Goal: Navigation & Orientation: Understand site structure

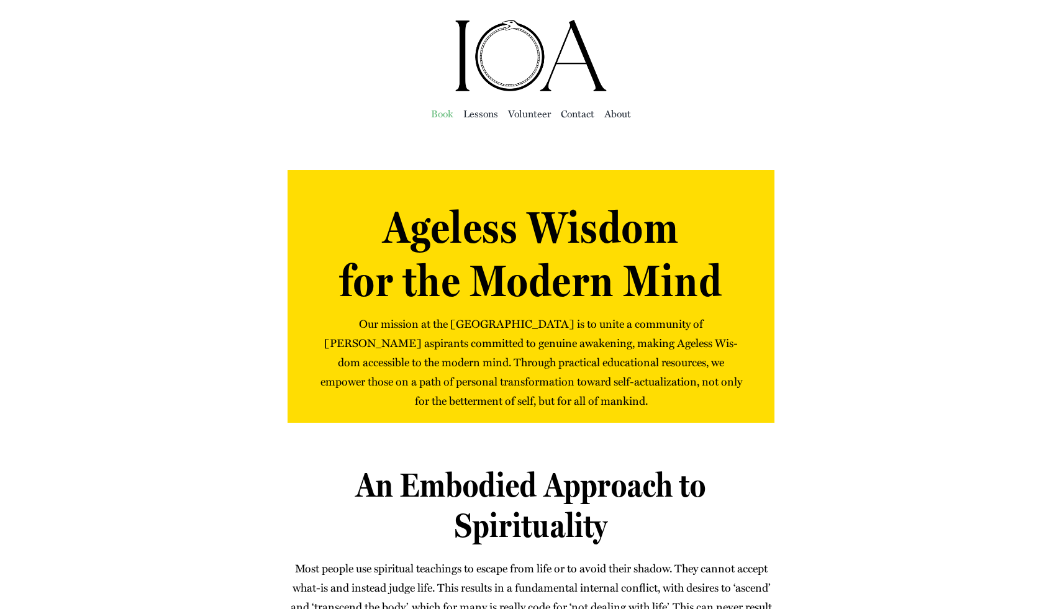
click at [445, 119] on span "Book" at bounding box center [442, 113] width 22 height 17
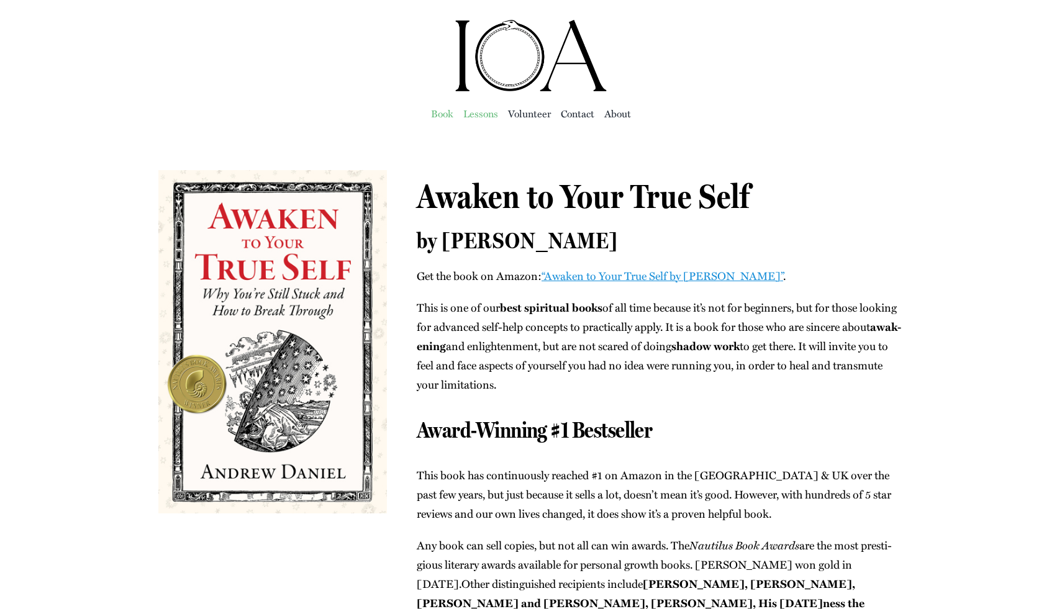
click at [476, 116] on span "Lessons" at bounding box center [480, 113] width 35 height 17
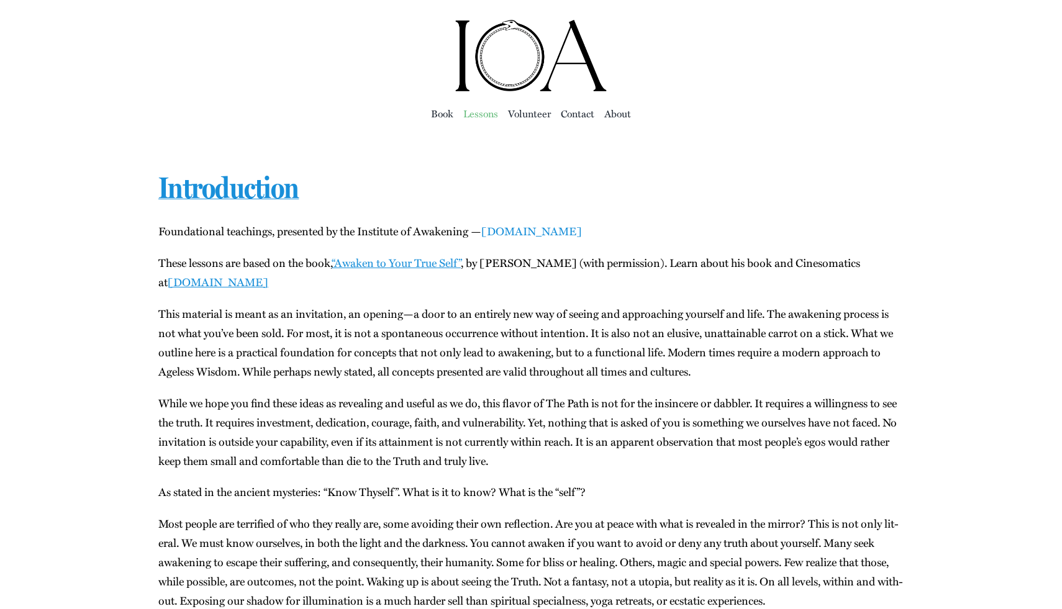
click at [523, 236] on link "instituteofawakening.org" at bounding box center [531, 231] width 101 height 16
click at [527, 113] on span "Vol­un­teer" at bounding box center [529, 113] width 43 height 17
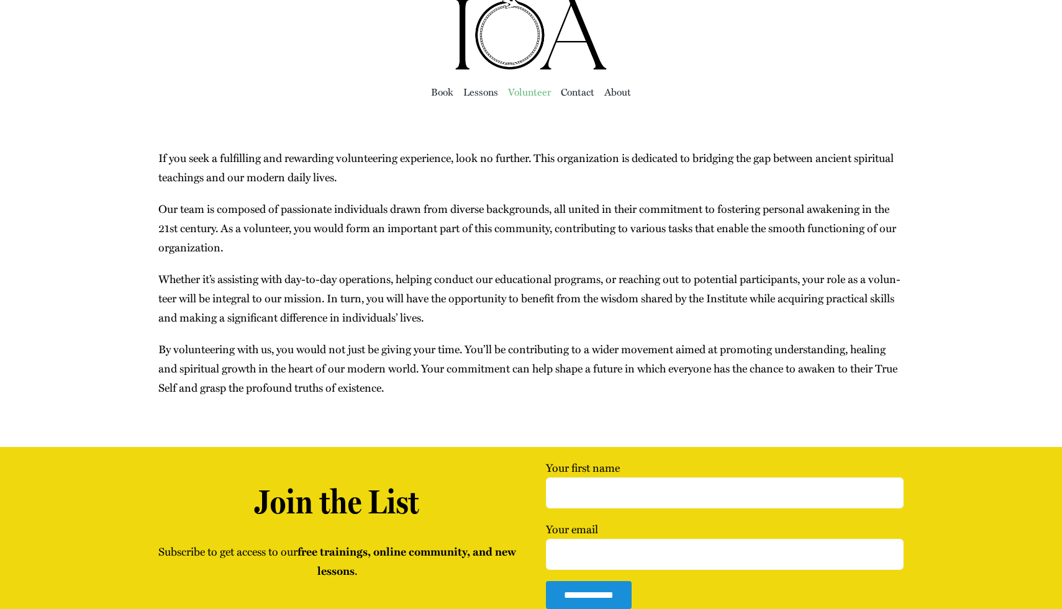
scroll to position [25, 0]
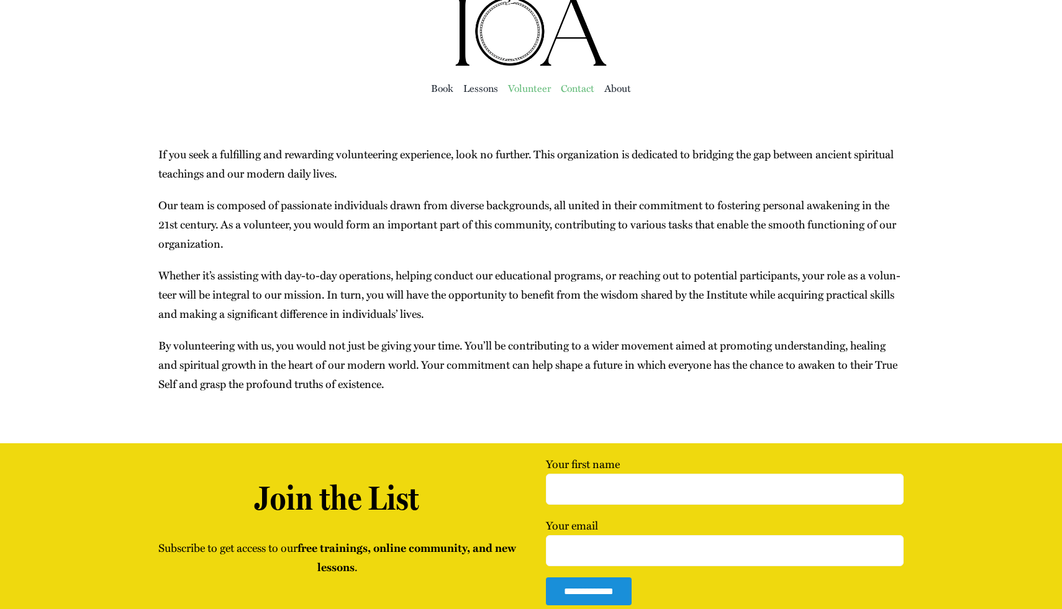
click at [571, 80] on span "Con­tact" at bounding box center [578, 88] width 34 height 17
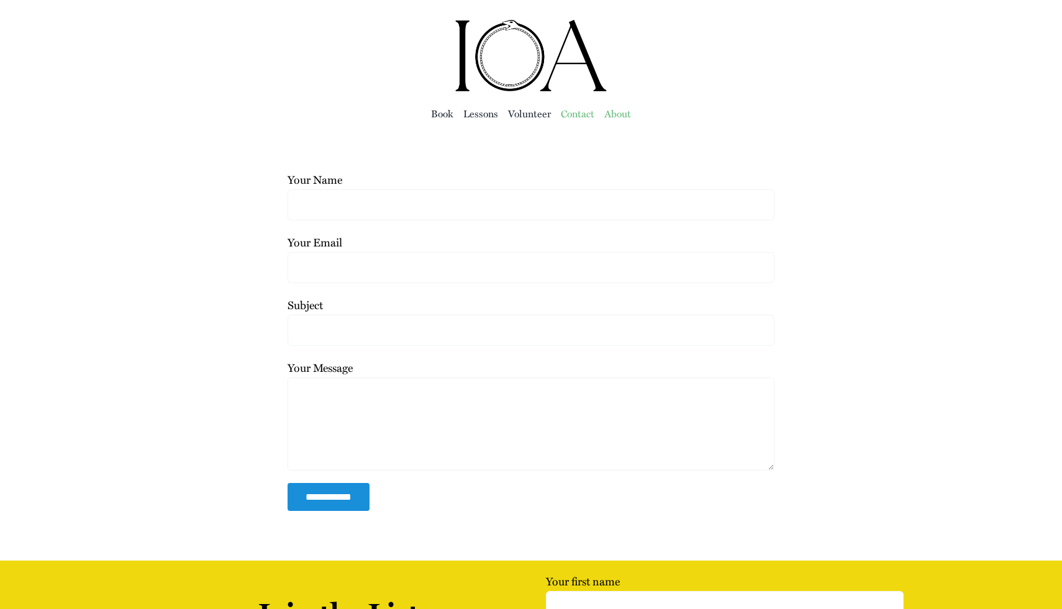
click at [610, 105] on span "About" at bounding box center [617, 113] width 27 height 17
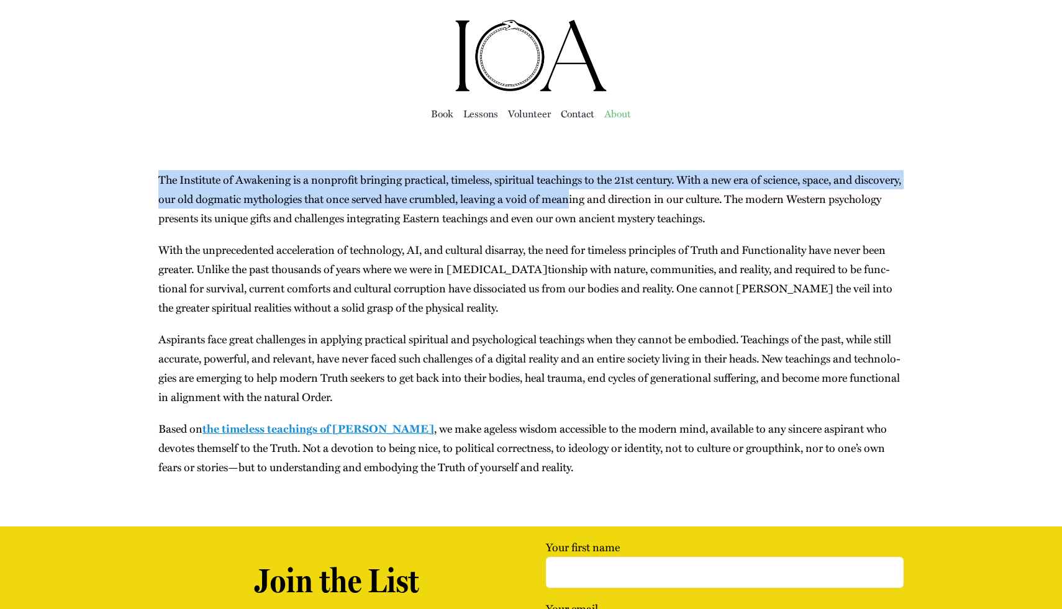
drag, startPoint x: 613, startPoint y: 170, endPoint x: 604, endPoint y: 204, distance: 35.9
click at [608, 204] on main "About andrew 2024-04-11T02:20:59+00:00 The Insti­tute of Awak­en­ing is a non­p…" at bounding box center [531, 329] width 1062 height 393
